Goal: Task Accomplishment & Management: Manage account settings

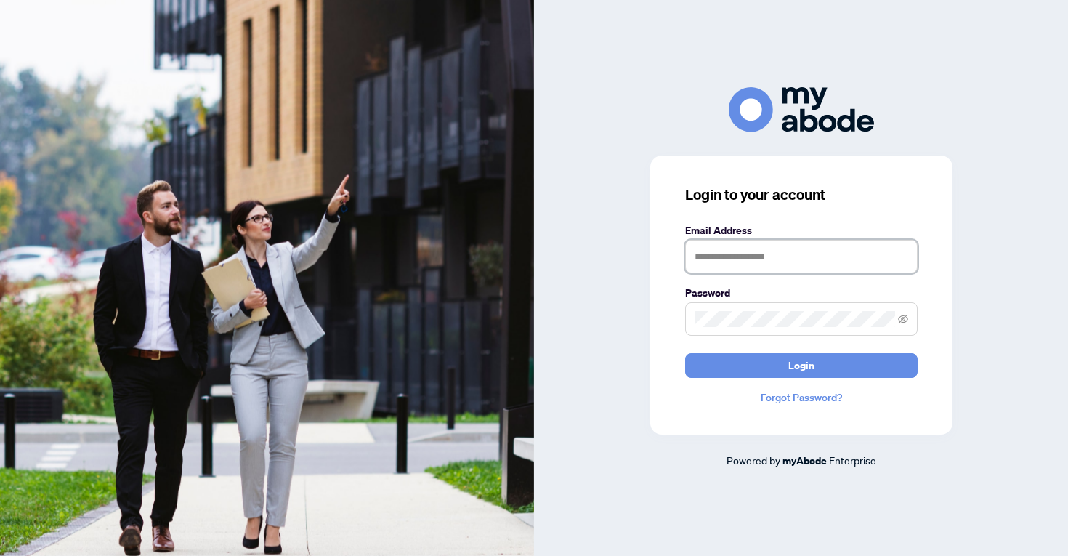
type input "**********"
click at [801, 365] on button "Login" at bounding box center [801, 365] width 233 height 25
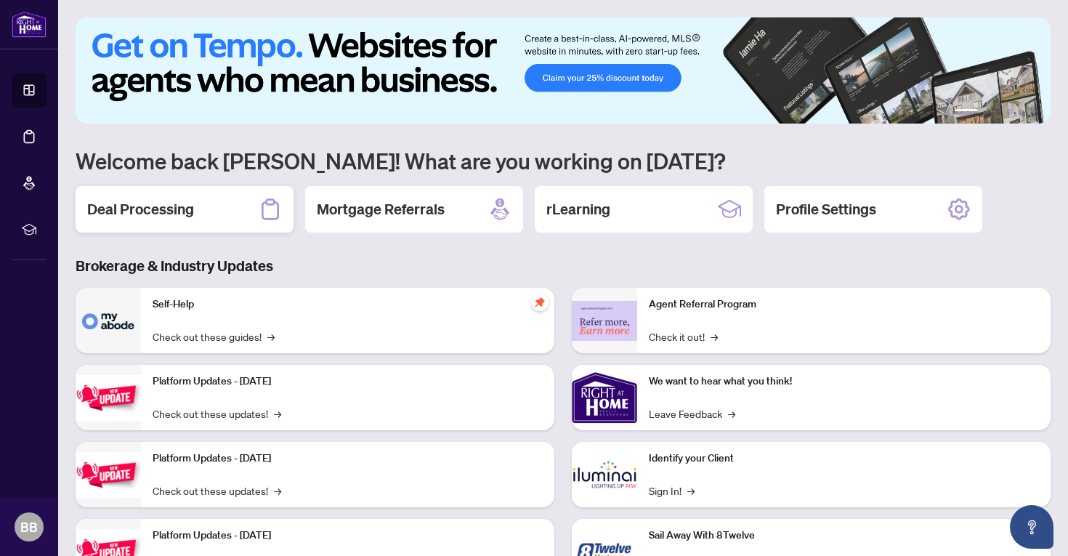
click at [229, 205] on div "Deal Processing" at bounding box center [185, 209] width 218 height 47
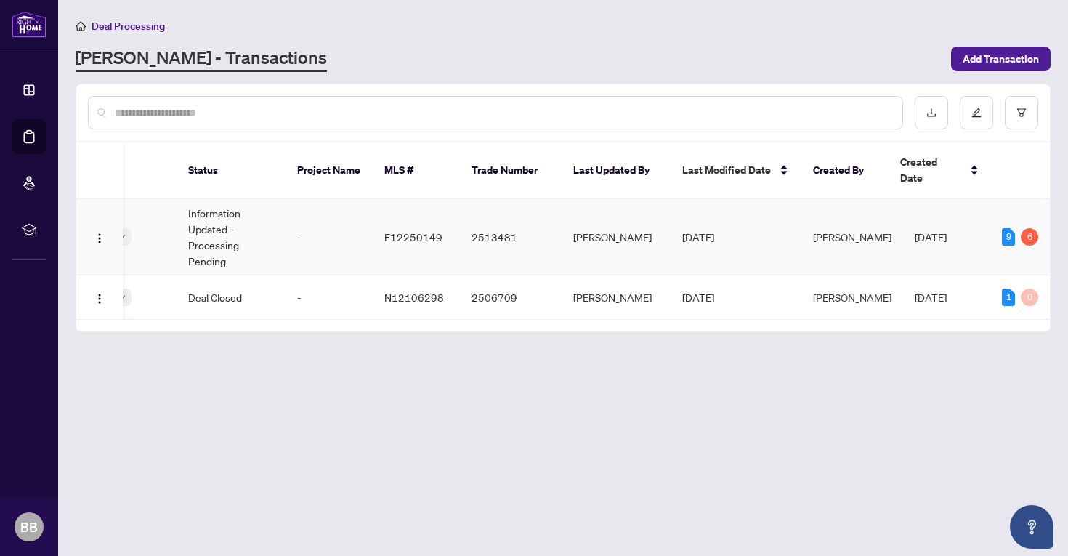
click at [637, 220] on td "[PERSON_NAME]" at bounding box center [616, 237] width 109 height 76
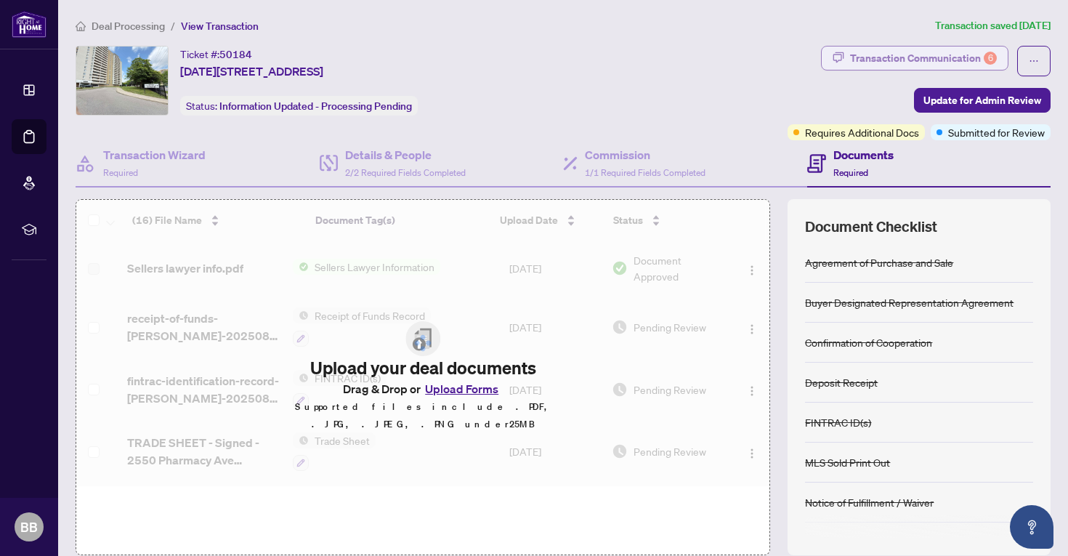
click at [940, 63] on div "Transaction Communication 6" at bounding box center [923, 58] width 147 height 23
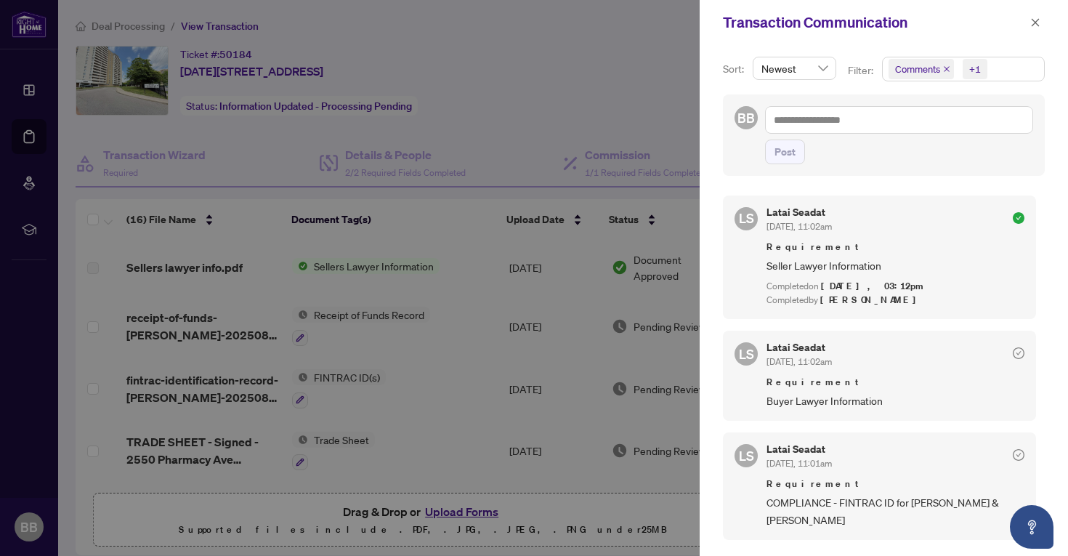
scroll to position [135, 0]
click at [1013, 353] on icon "check-circle" at bounding box center [1019, 353] width 12 height 12
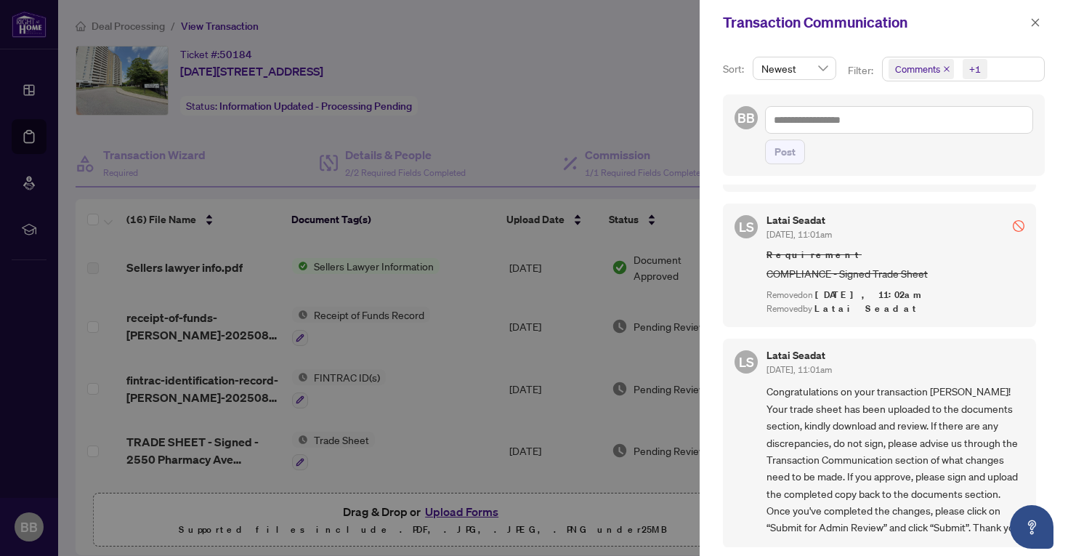
scroll to position [814, 0]
click at [1035, 23] on icon "close" at bounding box center [1036, 22] width 8 height 8
